Goal: Task Accomplishment & Management: Manage account settings

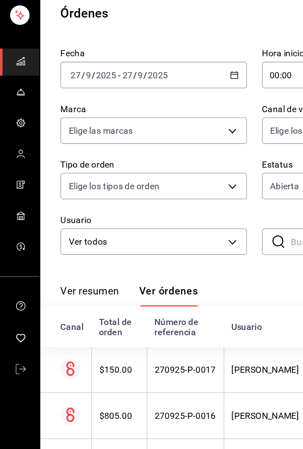
scroll to position [0, 57]
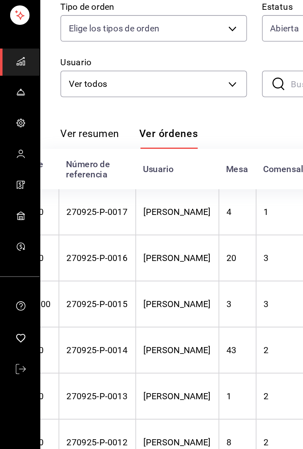
click at [16, 82] on span "mailbox folders" at bounding box center [13, 87] width 7 height 11
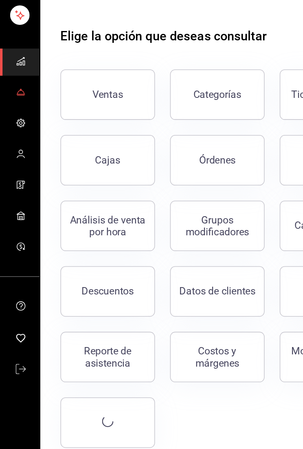
click at [21, 99] on link "mailbox folders" at bounding box center [13, 108] width 26 height 18
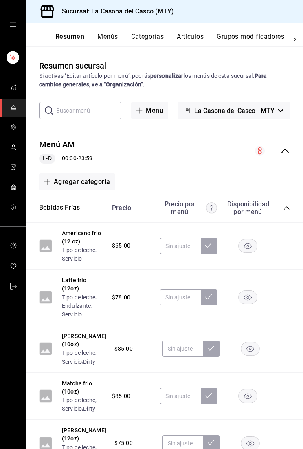
click at [99, 111] on input "text" at bounding box center [88, 110] width 65 height 16
click at [193, 33] on button "Artículos" at bounding box center [190, 40] width 27 height 14
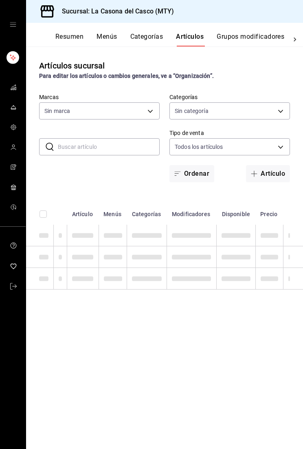
type input "7e4e7643-bc2c-442b-8a2a-9b04da6139a5"
type input "8b44ccb5-5a02-4d1f-a502-a2ce013969f6,02854608-b90f-40f3-95a4-70698f67f6bc,dd866…"
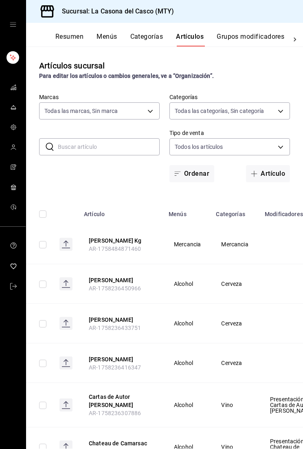
click at [117, 155] on input "text" at bounding box center [109, 147] width 102 height 16
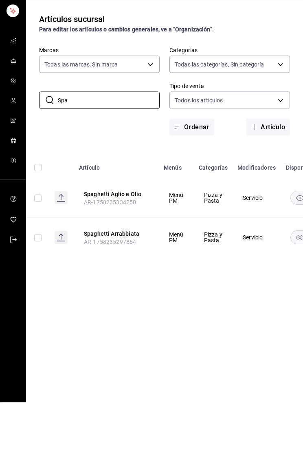
scroll to position [0, 4]
type input "Spa"
click at [128, 236] on button "Spaghetti Aglio e Olio" at bounding box center [116, 240] width 65 height 8
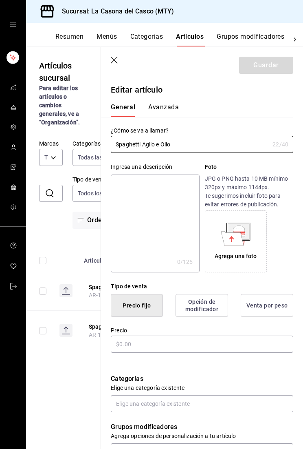
type input "$195.00"
click at [219, 143] on input "Spaghetti Aglio e Olio" at bounding box center [190, 144] width 159 height 16
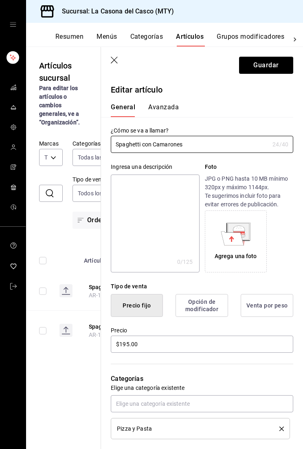
type input "Spaghetti con Camarones"
click at [284, 64] on button "Guardar" at bounding box center [266, 65] width 54 height 17
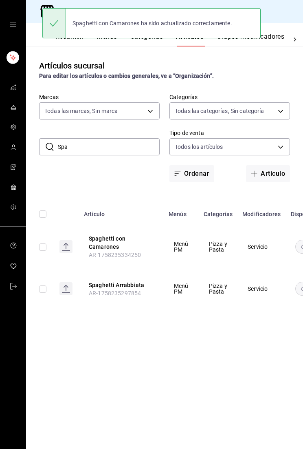
click at [128, 288] on button "Spaghetti Arrabbiata" at bounding box center [121, 285] width 65 height 8
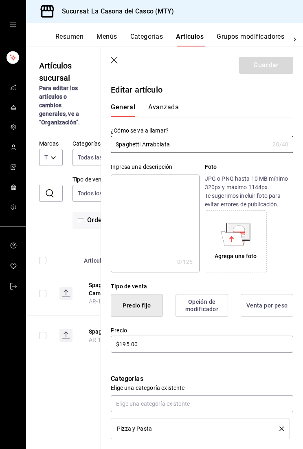
click at [238, 139] on input "Spaghetti Arrabbiata" at bounding box center [190, 144] width 159 height 16
click at [236, 142] on input "Spaghetti Arrabbiata" at bounding box center [190, 144] width 159 height 16
type input "Spaghetti Carbonara"
click at [281, 58] on button "Guardar" at bounding box center [266, 65] width 54 height 17
